Goal: Complete application form

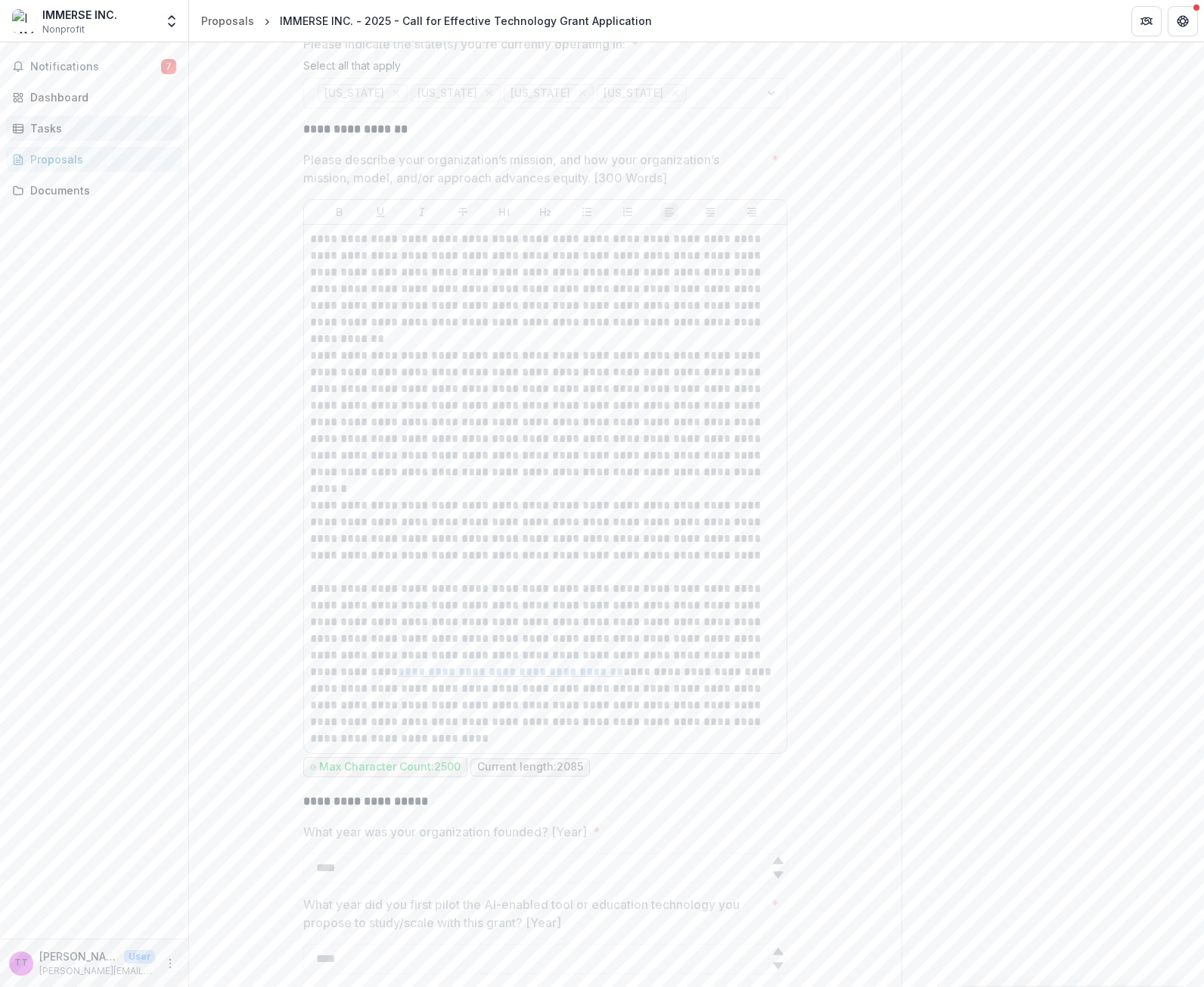
scroll to position [1740, 0]
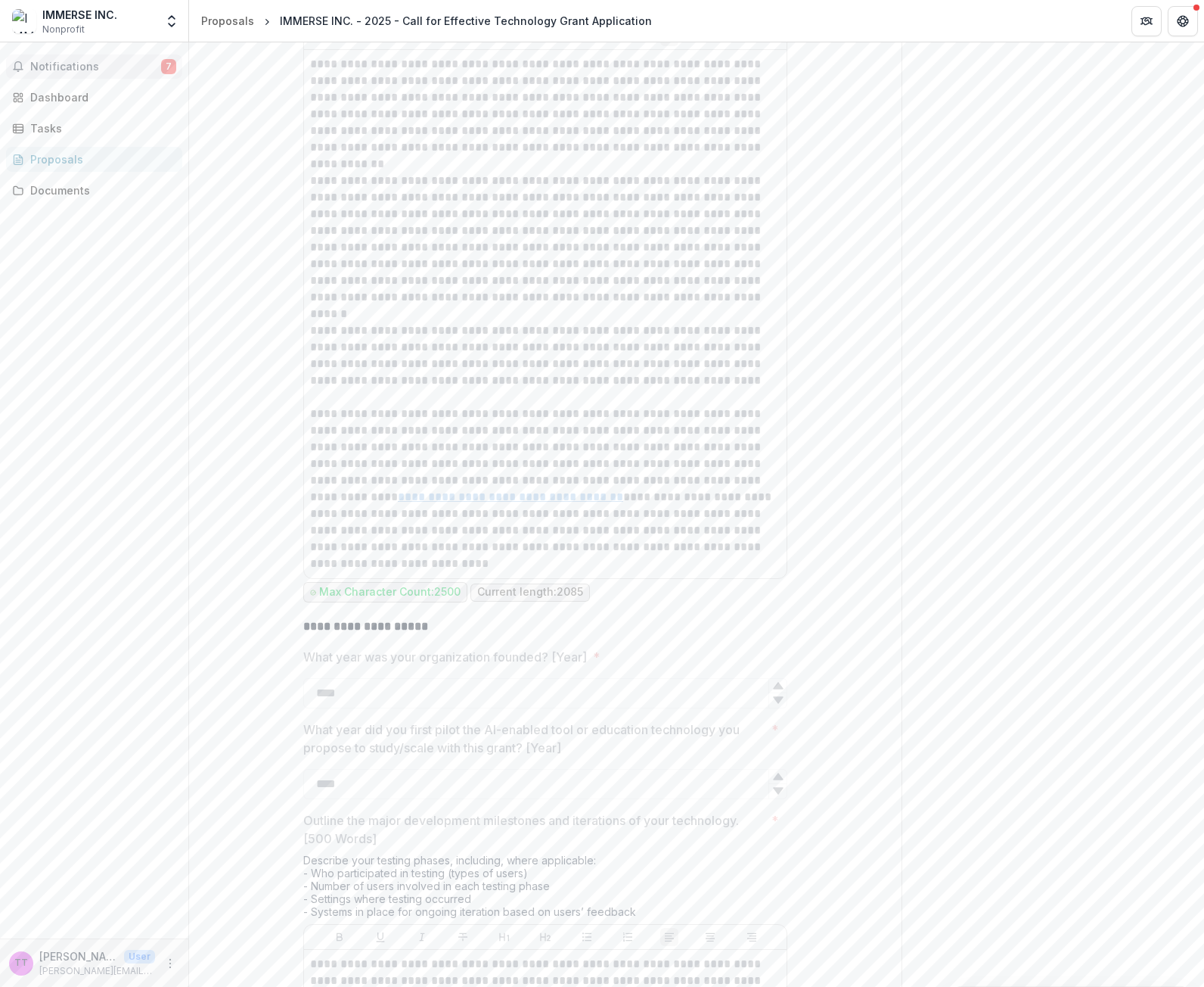
click at [82, 71] on span "Notifications" at bounding box center [95, 67] width 131 height 13
click at [75, 129] on div "Tasks" at bounding box center [100, 128] width 140 height 16
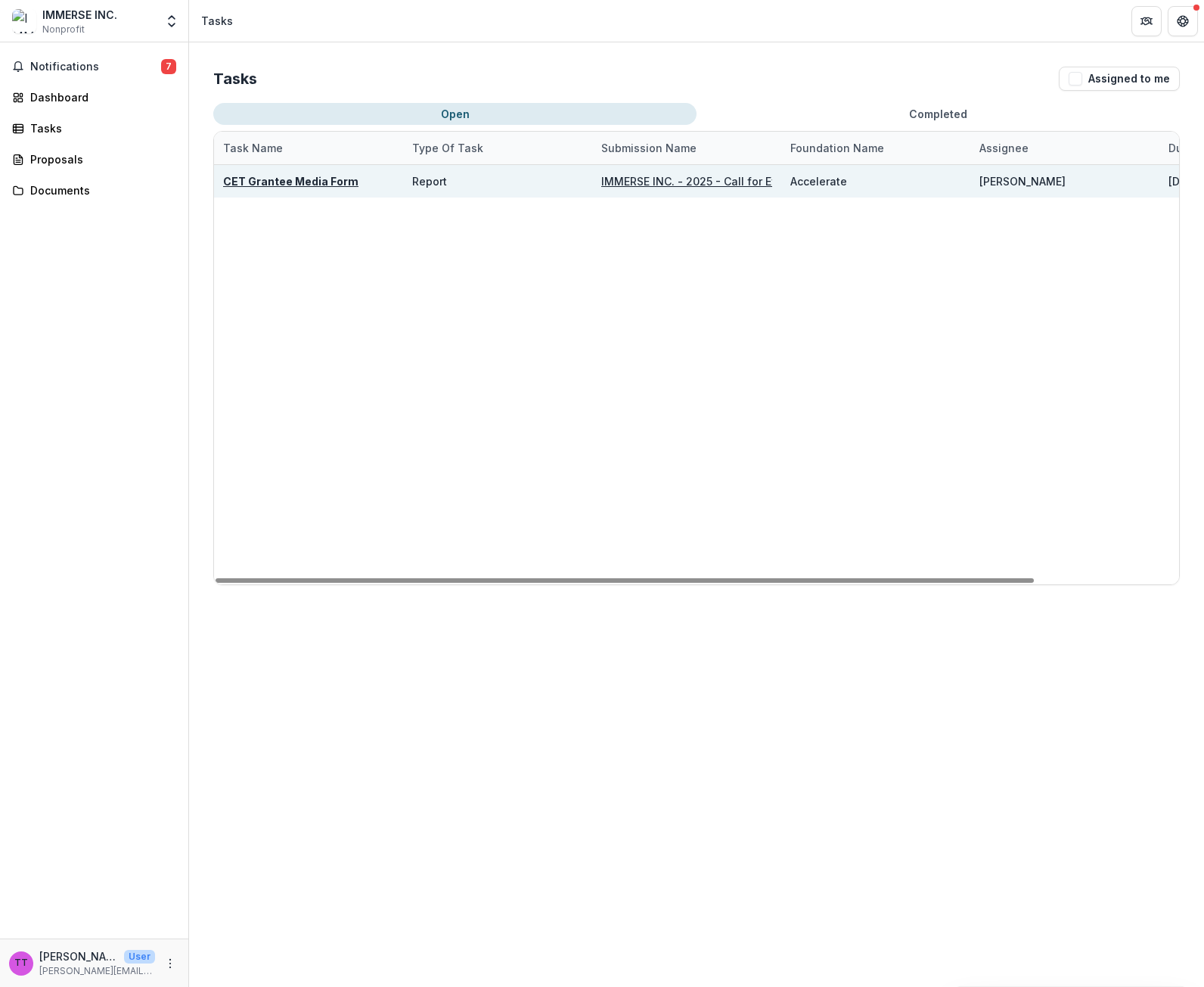
click at [656, 182] on u "IMMERSE INC. - 2025 - Call for Effective Technology Grant Application" at bounding box center [788, 181] width 373 height 13
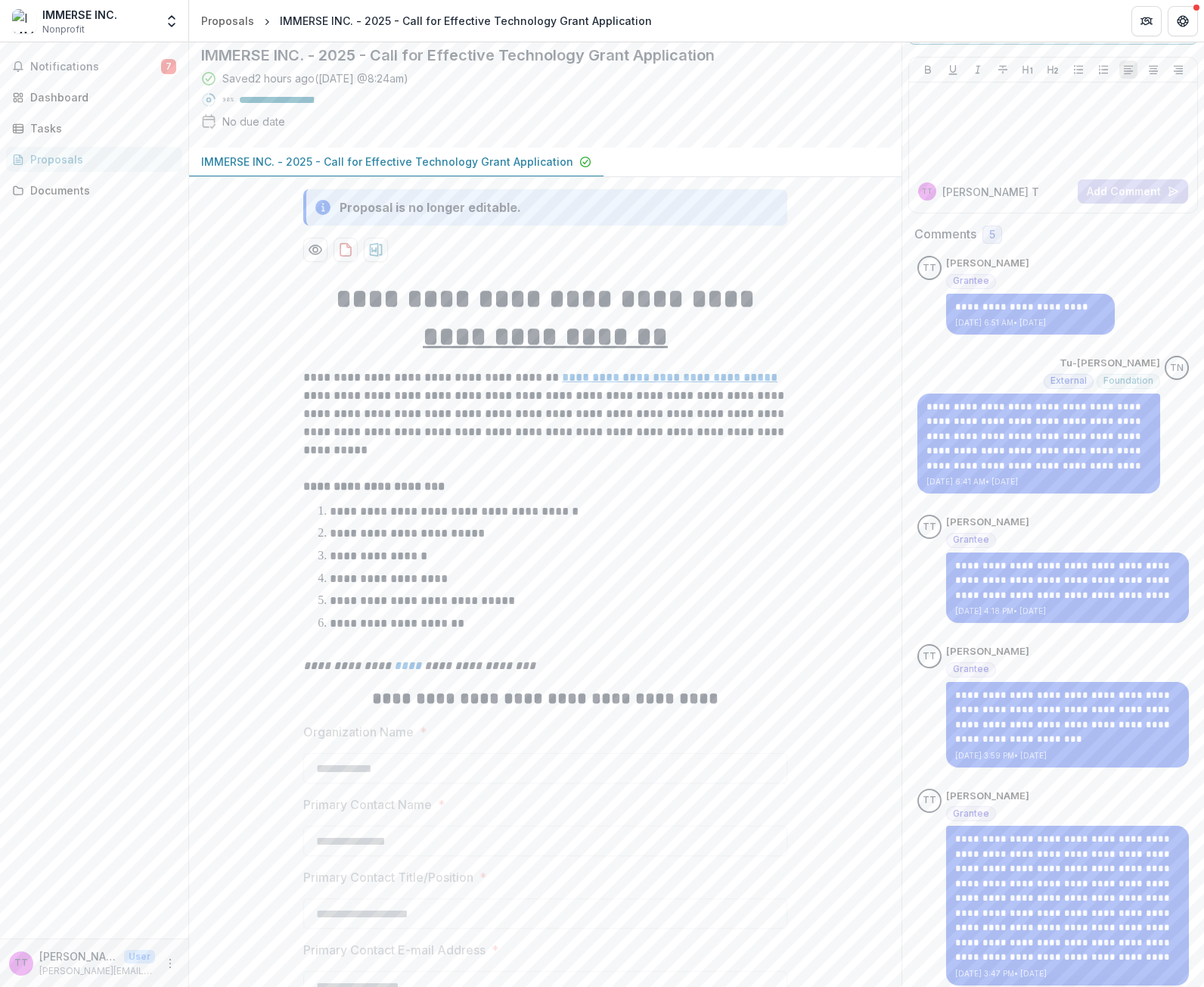
scroll to position [303, 0]
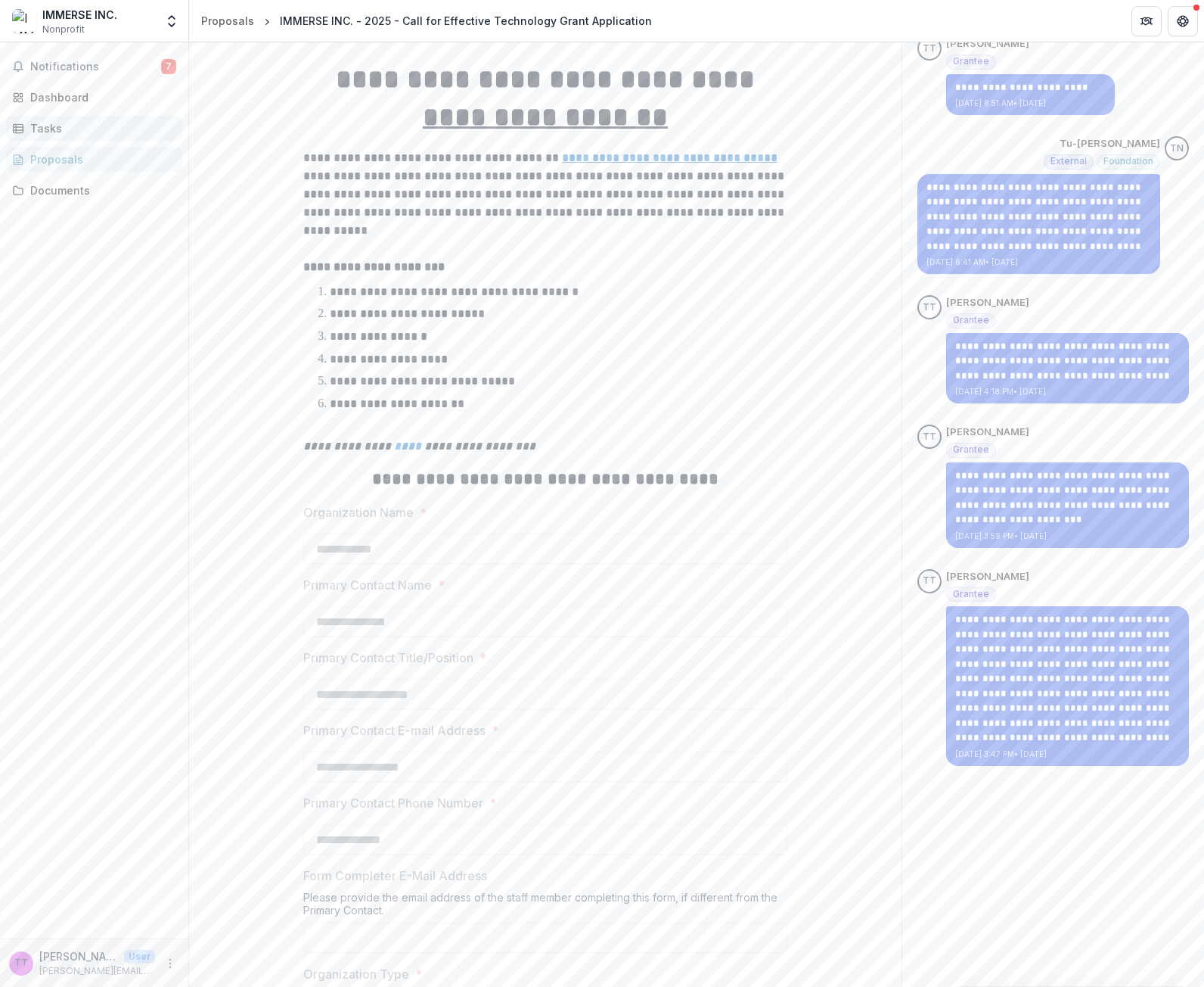
click at [60, 130] on div "Tasks" at bounding box center [100, 128] width 140 height 16
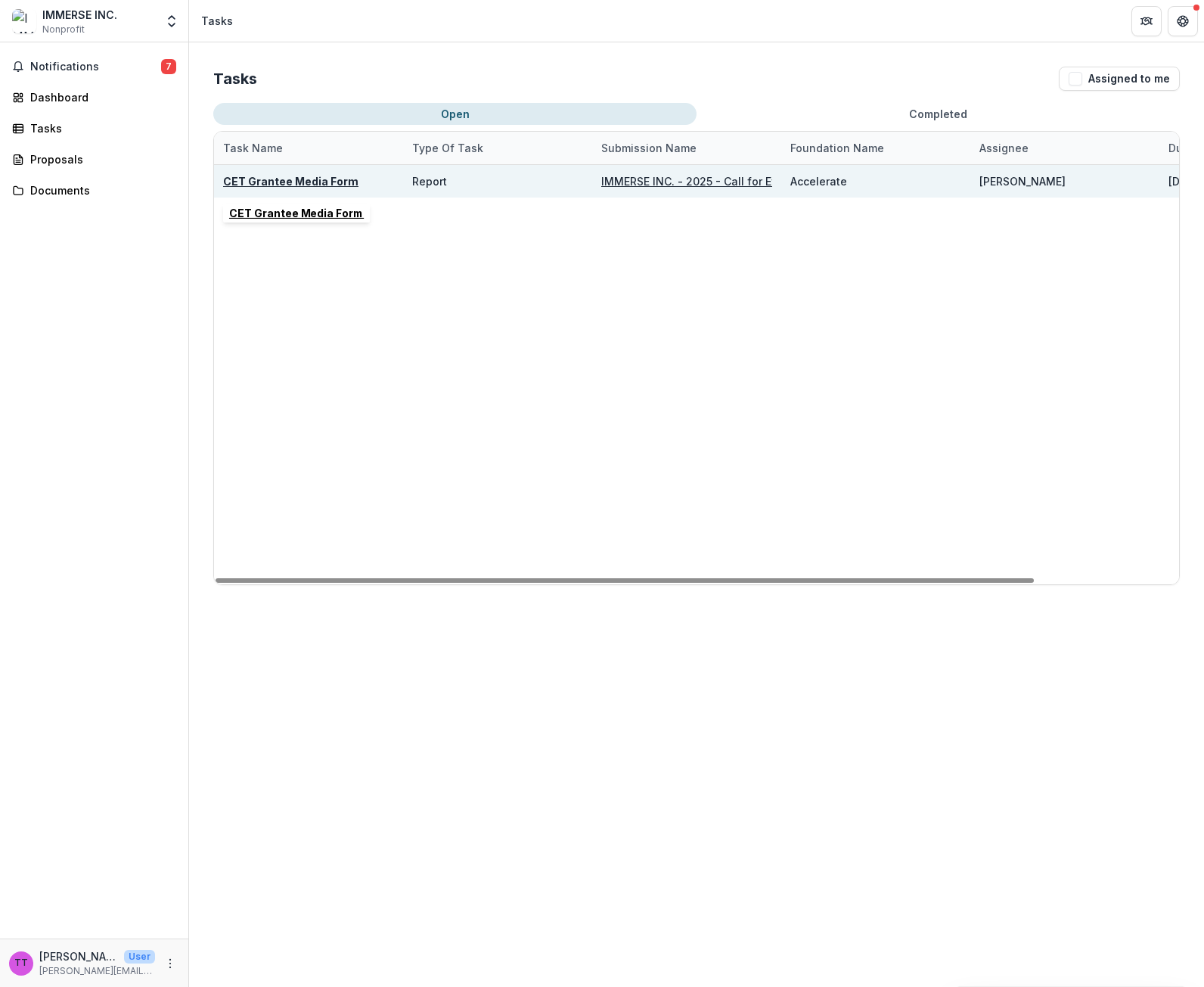
click at [292, 182] on u "CET Grantee Media Form" at bounding box center [291, 181] width 136 height 13
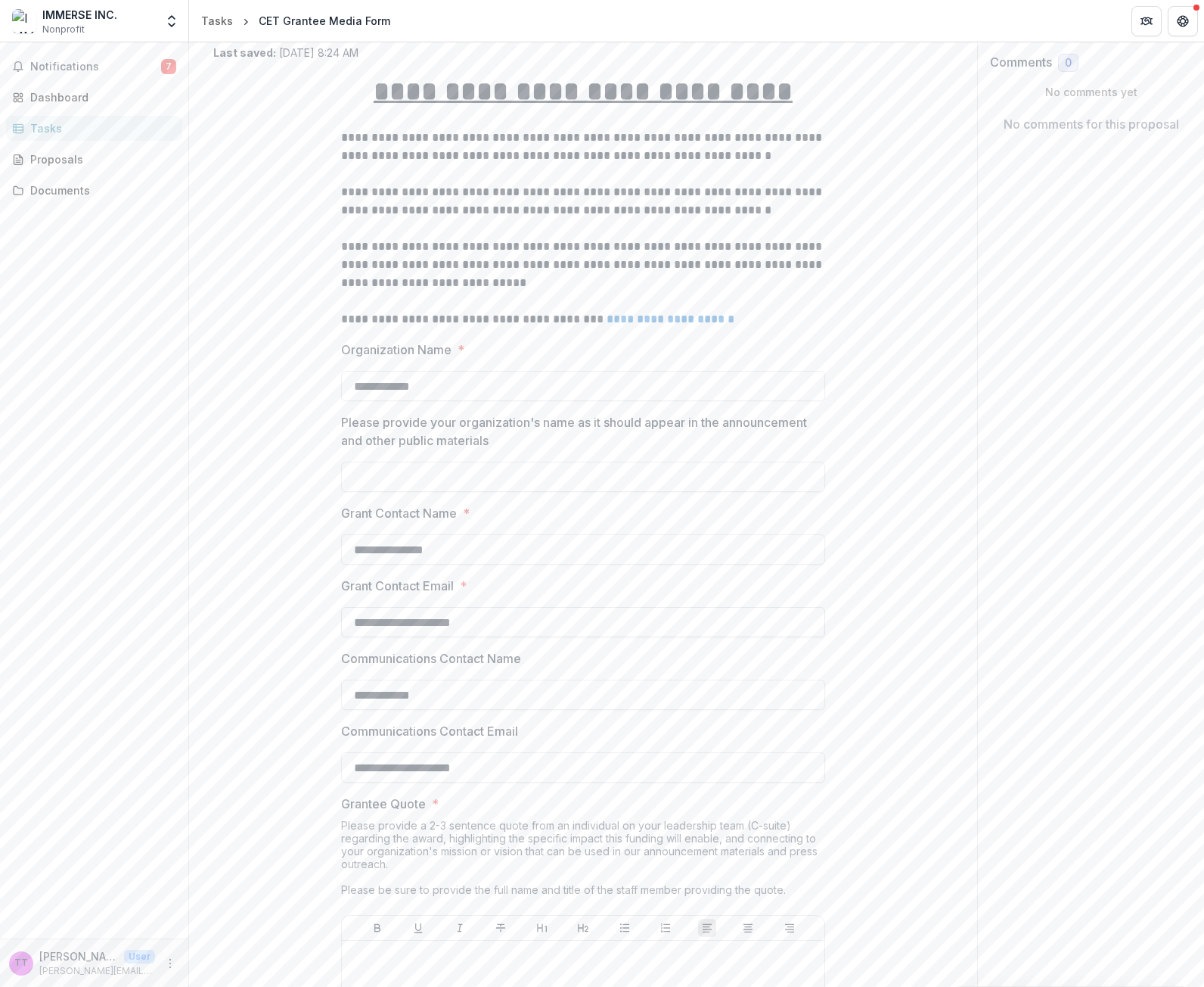
scroll to position [303, 0]
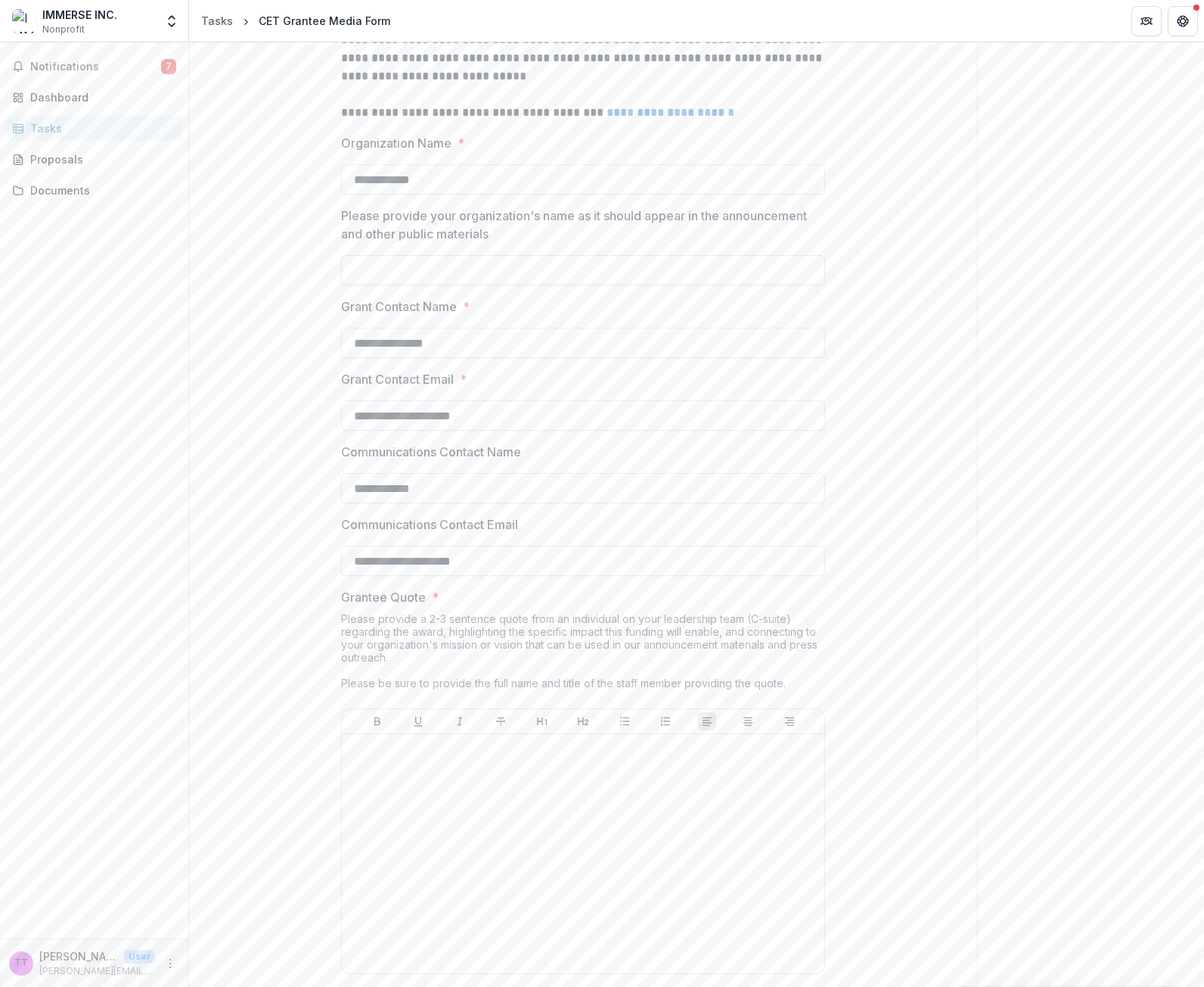
click at [483, 278] on input "Please provide your organization's name as it should appear in the announcement…" at bounding box center [583, 270] width 484 height 30
type input "*******"
click at [890, 251] on div "**********" at bounding box center [583, 937] width 740 height 2166
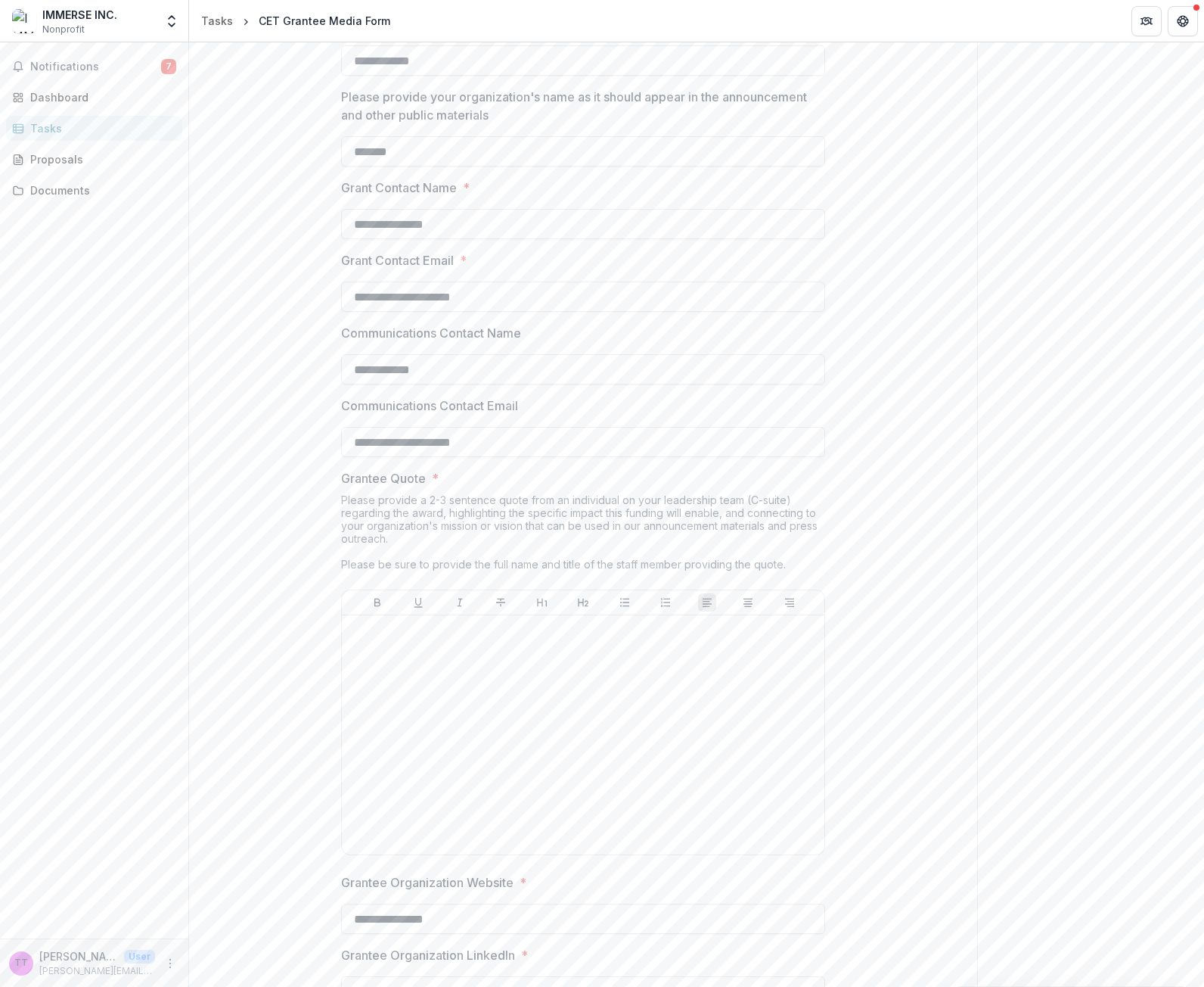
scroll to position [407, 0]
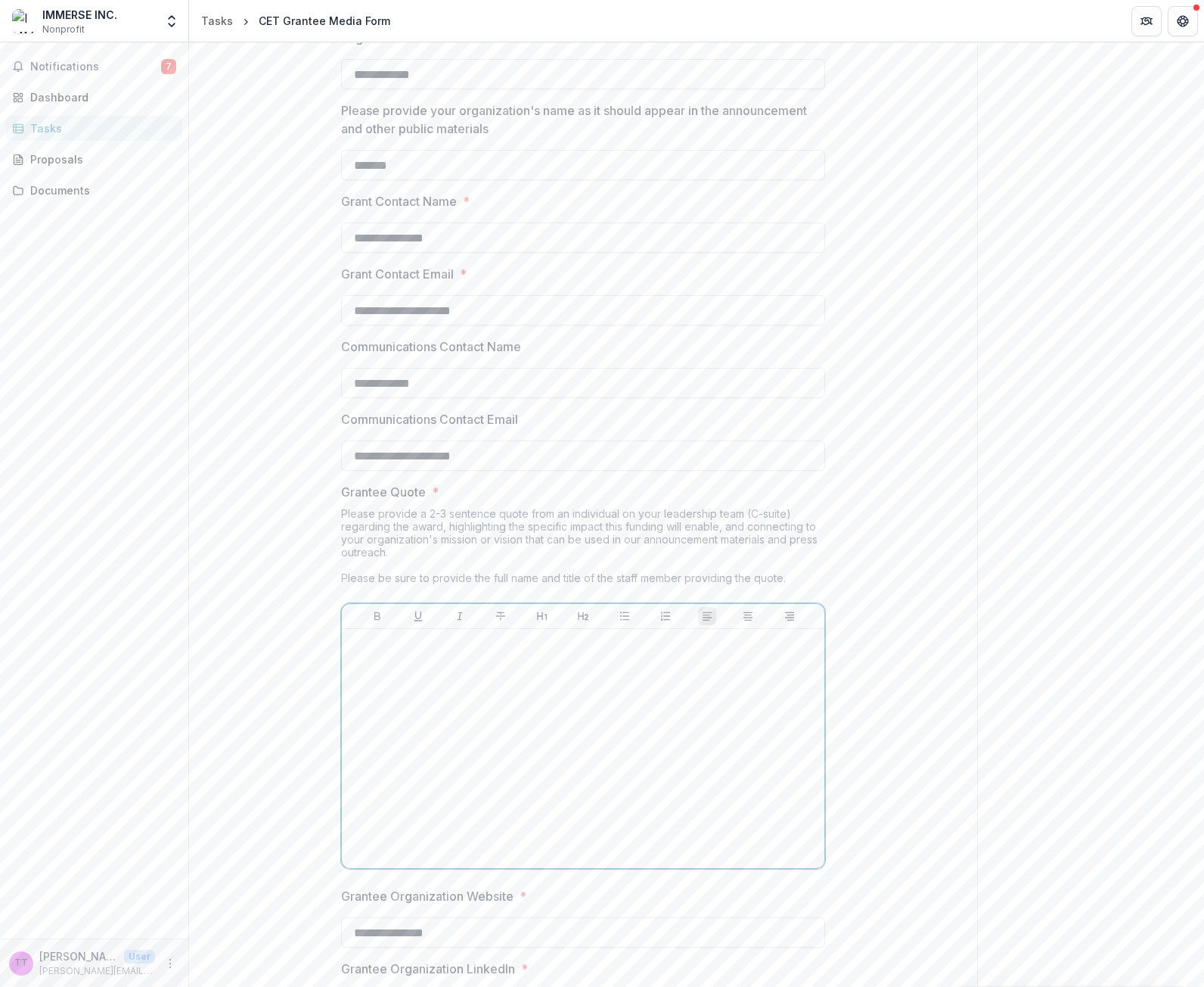
click at [404, 738] on div at bounding box center [583, 748] width 471 height 227
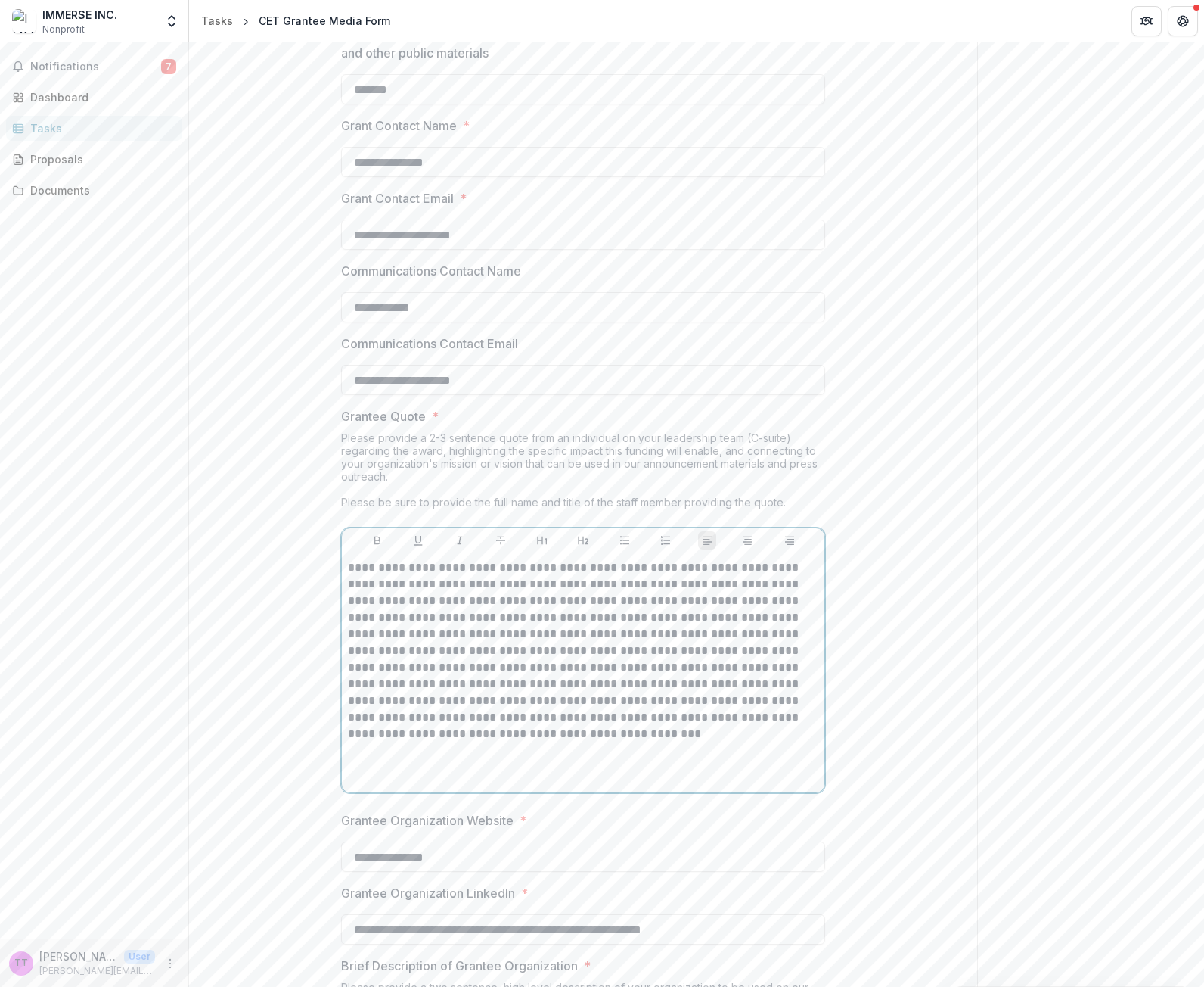
scroll to position [862, 0]
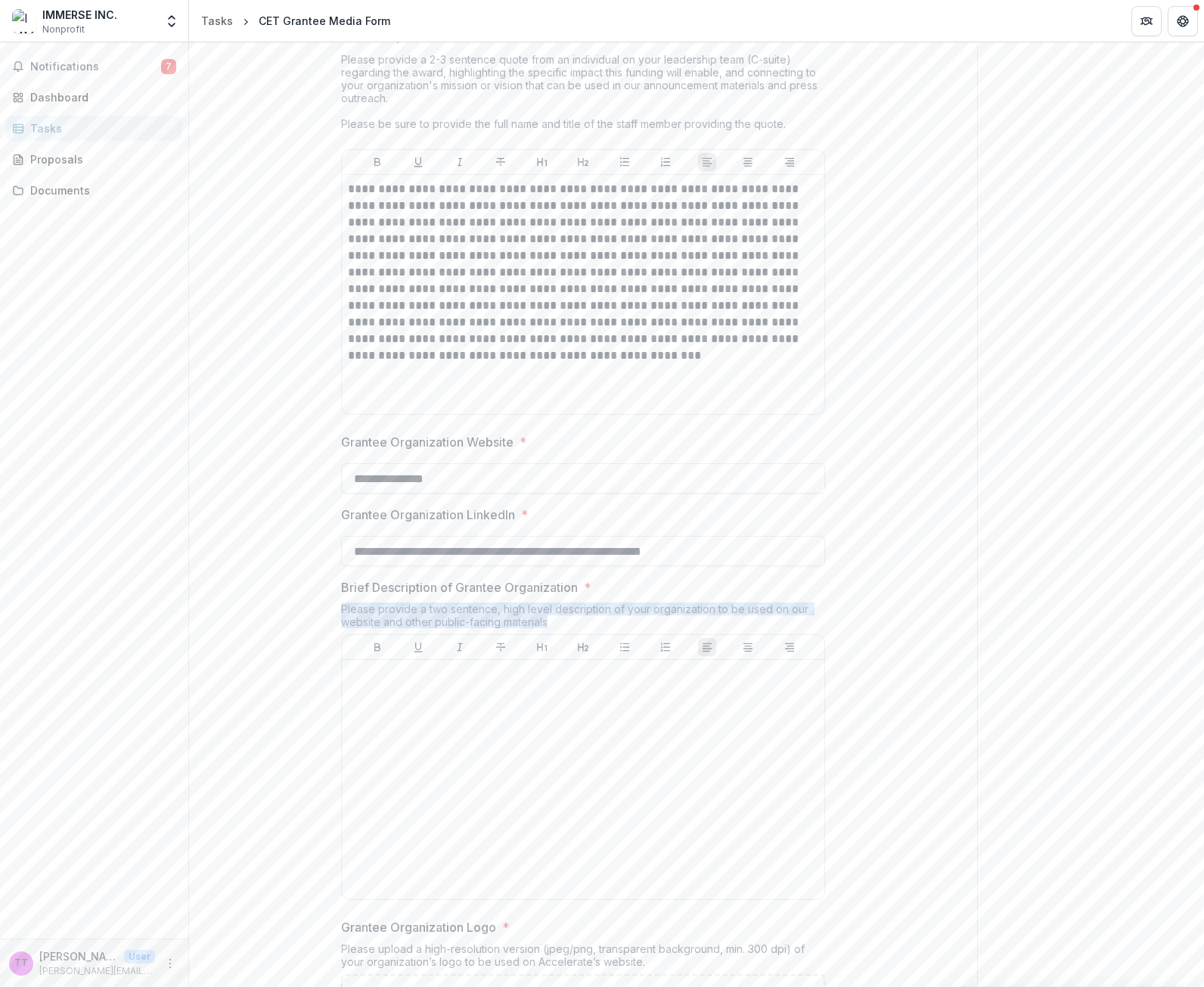
drag, startPoint x: 601, startPoint y: 626, endPoint x: 331, endPoint y: 609, distance: 270.5
click at [331, 609] on div "**********" at bounding box center [583, 377] width 508 height 2166
copy div "Please provide a two sentence, high level description of your organization to b…"
